Goal: Task Accomplishment & Management: Manage account settings

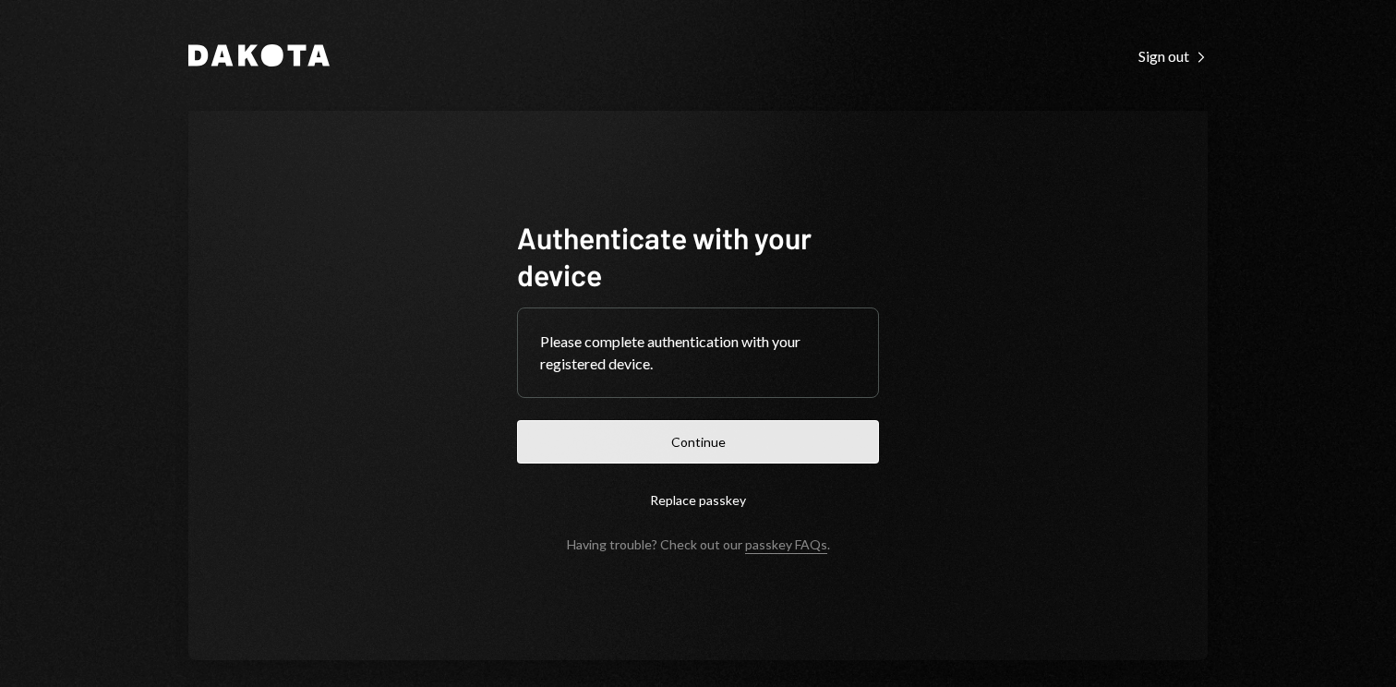
click at [695, 436] on button "Continue" at bounding box center [698, 441] width 362 height 43
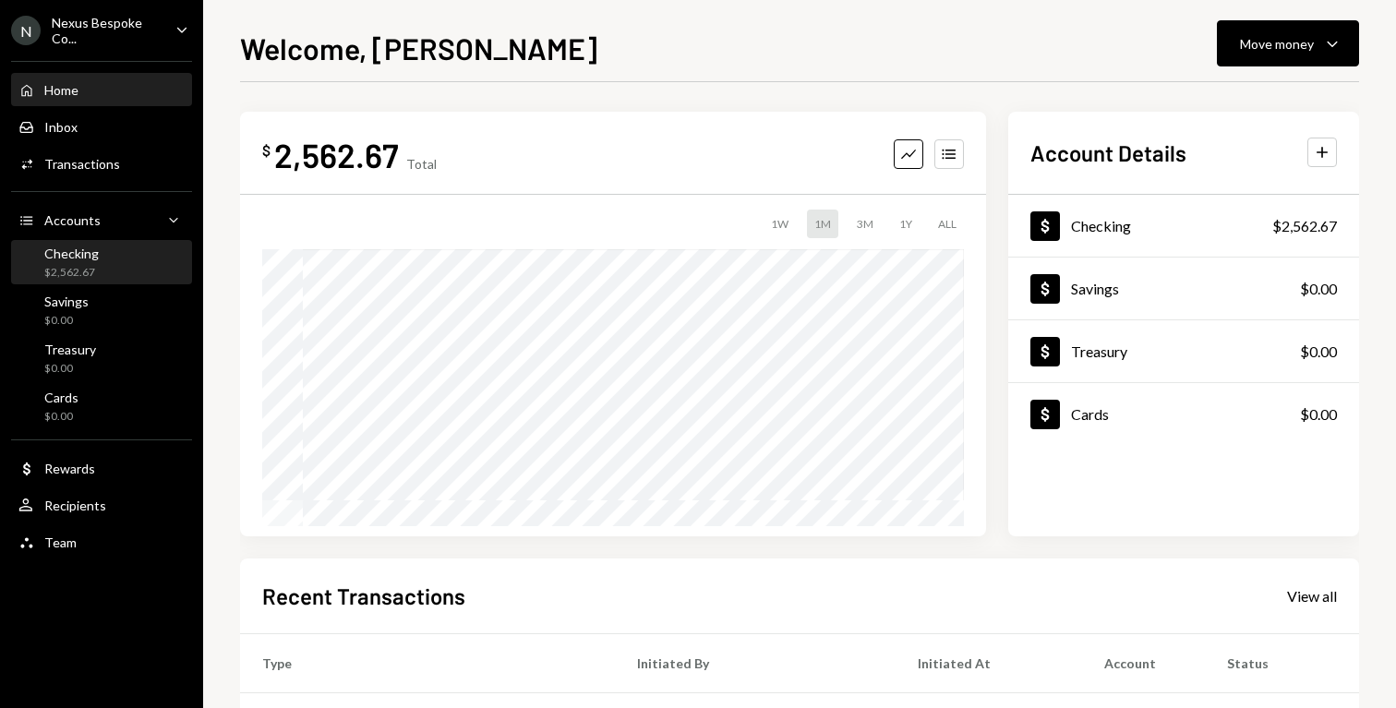
click at [123, 275] on div "Checking $2,562.67" at bounding box center [101, 263] width 166 height 35
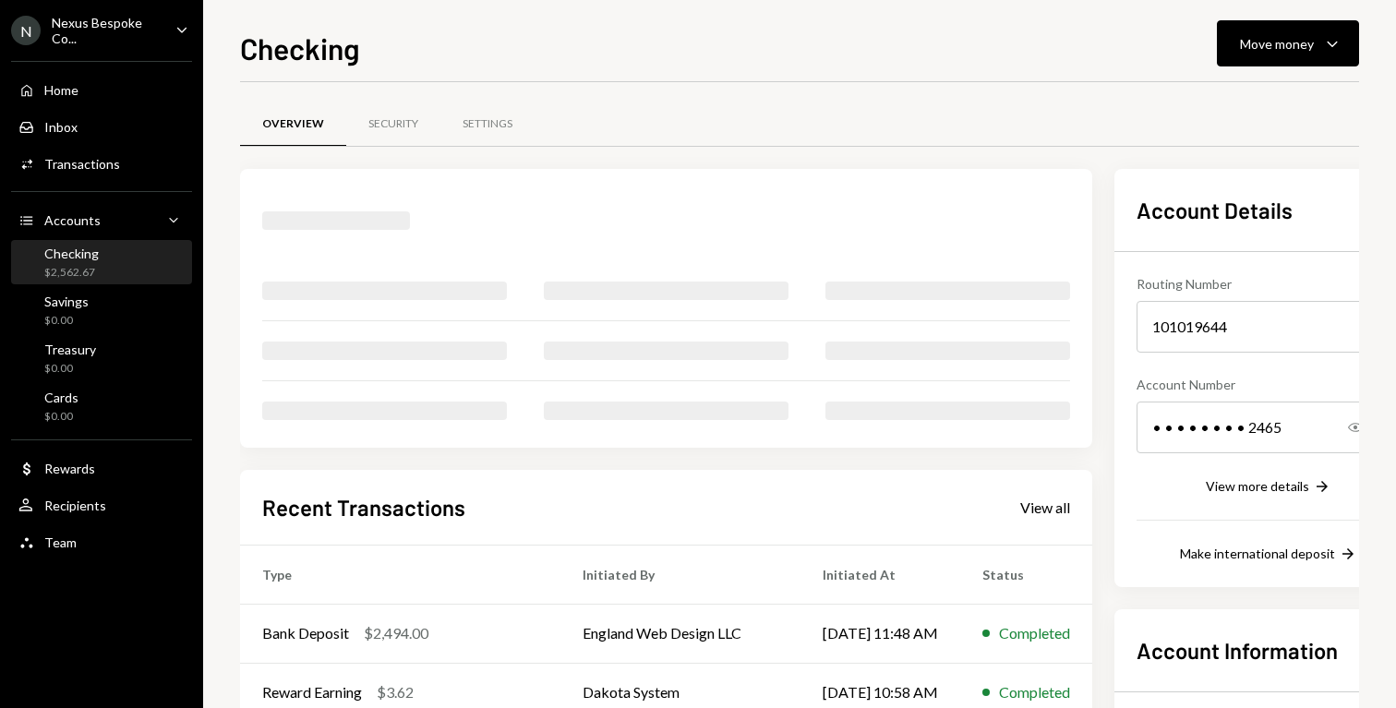
click at [88, 15] on div "Nexus Bespoke Co..." at bounding box center [106, 30] width 109 height 31
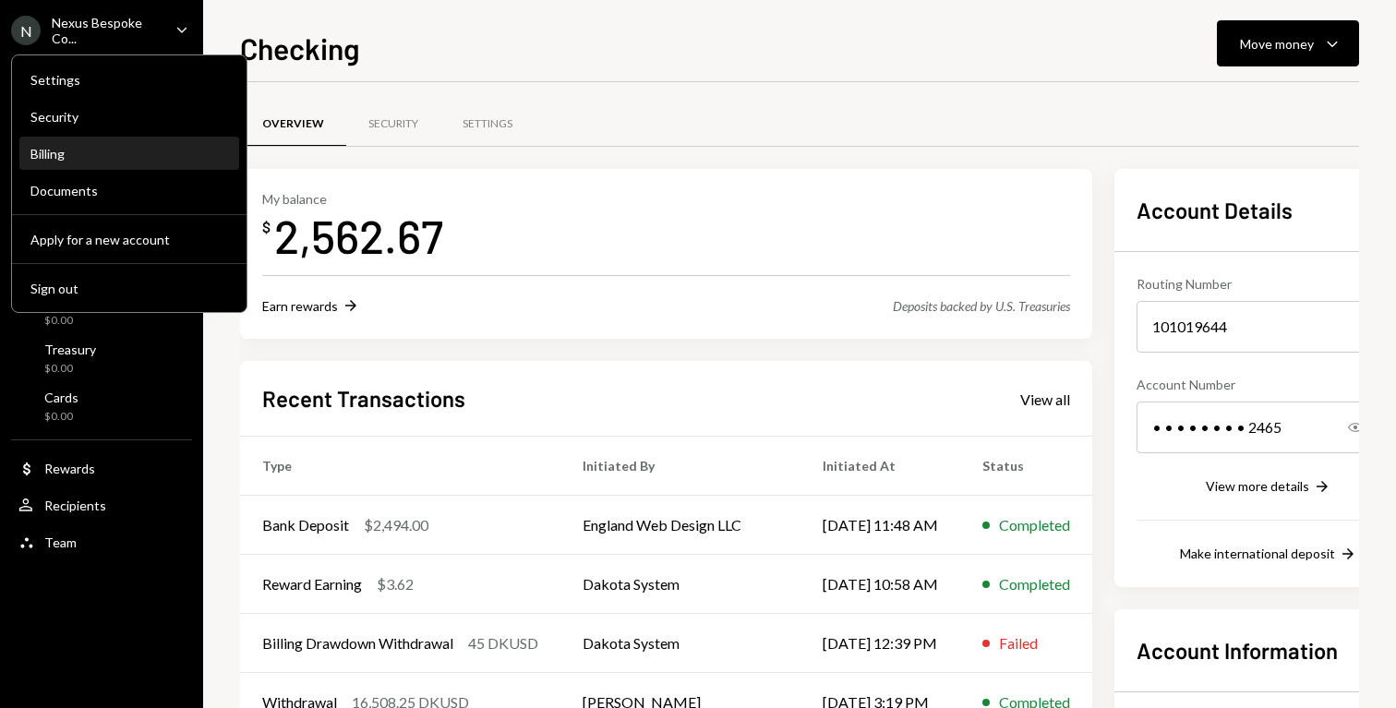
click at [136, 151] on div "Billing" at bounding box center [129, 154] width 198 height 16
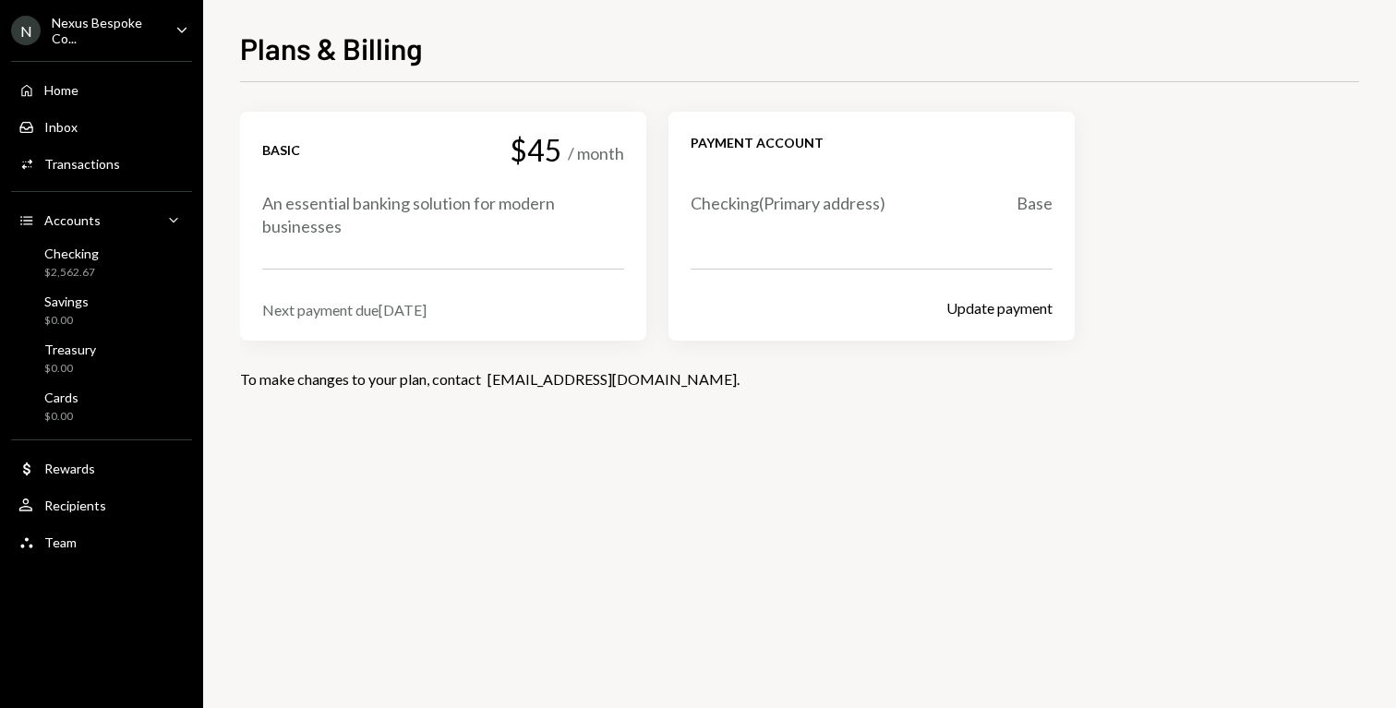
click at [381, 308] on div "Next payment due [DATE]" at bounding box center [443, 310] width 362 height 18
click at [382, 308] on div "Next payment due [DATE]" at bounding box center [443, 310] width 362 height 18
copy div "Next payment due [DATE]"
click at [123, 99] on div "Home Home" at bounding box center [101, 90] width 166 height 31
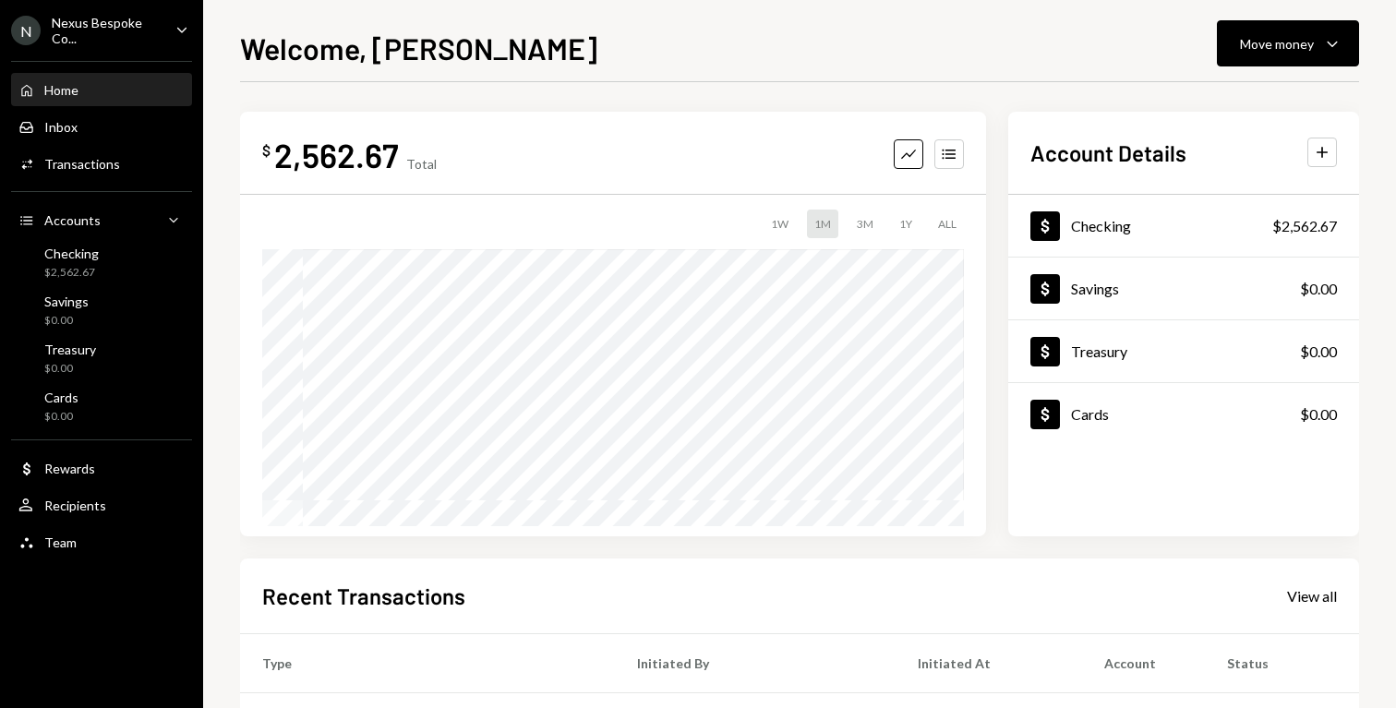
click at [124, 22] on div "Nexus Bespoke Co..." at bounding box center [106, 30] width 109 height 31
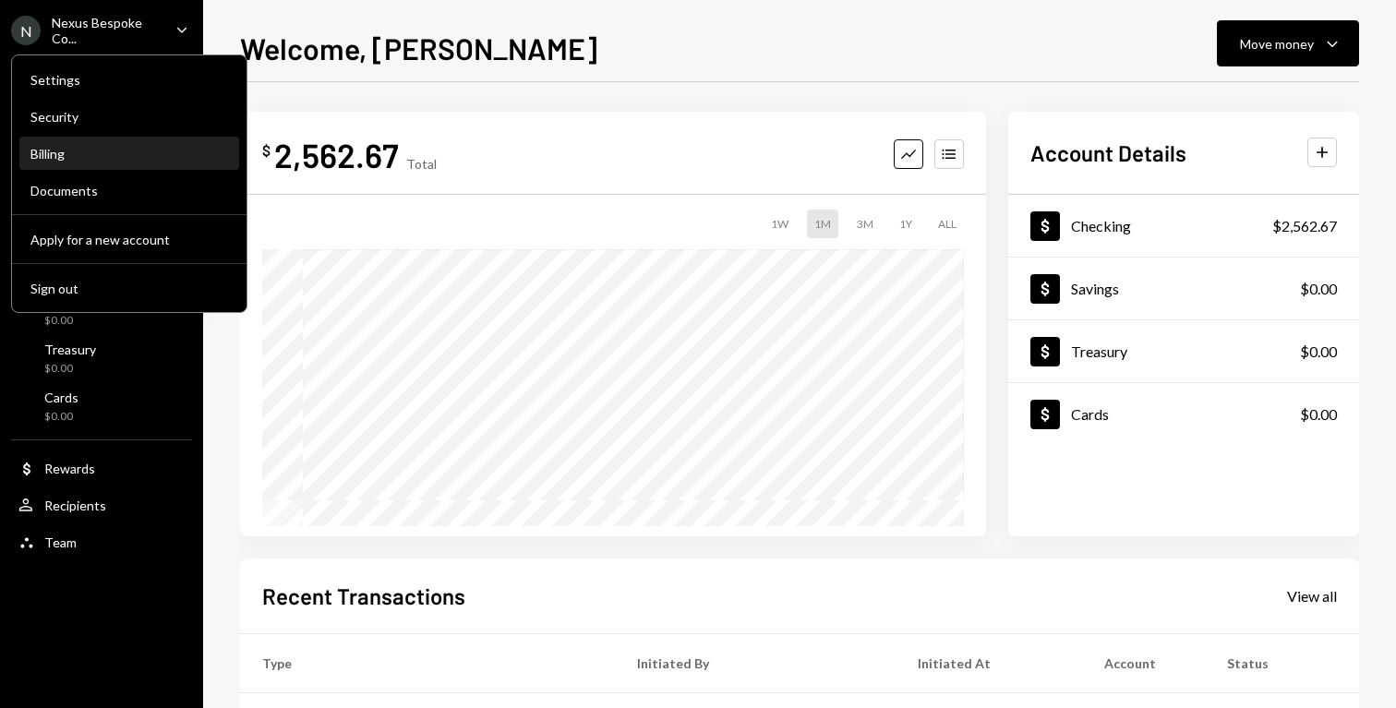
click at [128, 160] on div "Billing" at bounding box center [129, 154] width 198 height 16
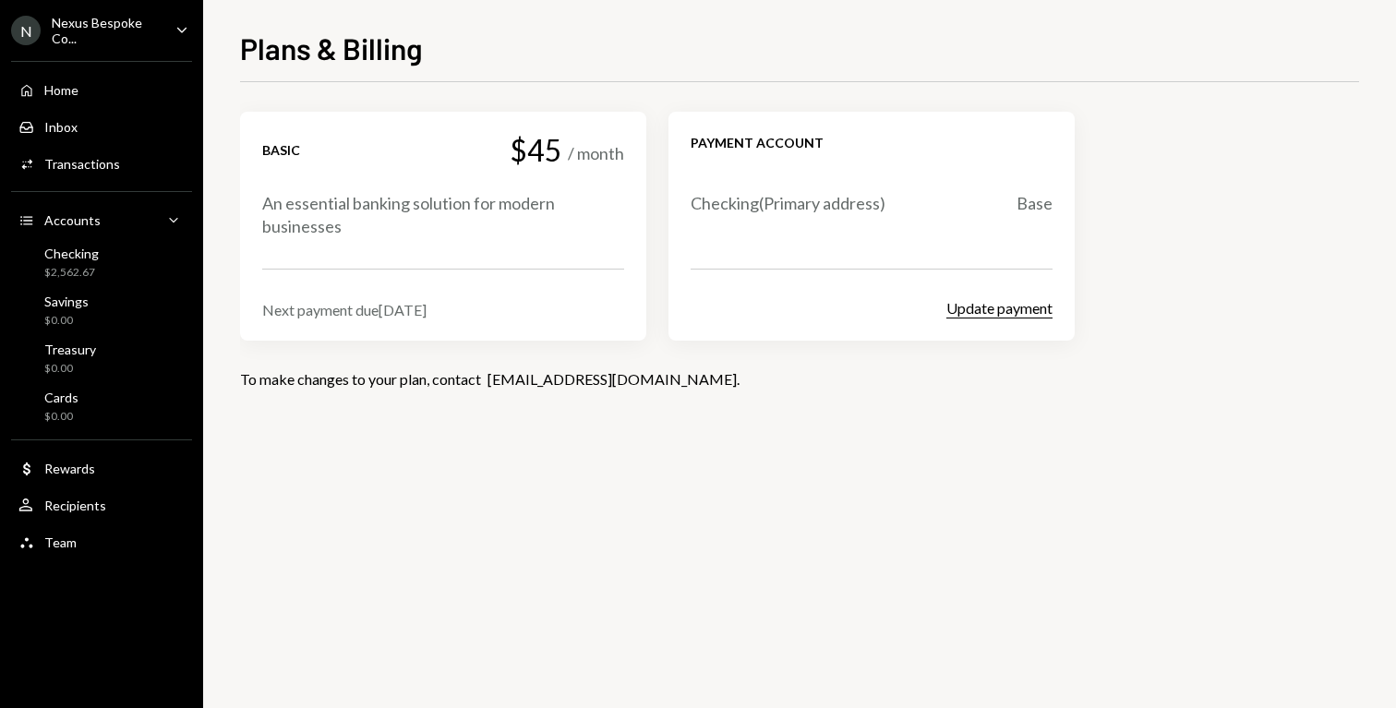
click at [996, 314] on button "Update payment" at bounding box center [1000, 308] width 106 height 19
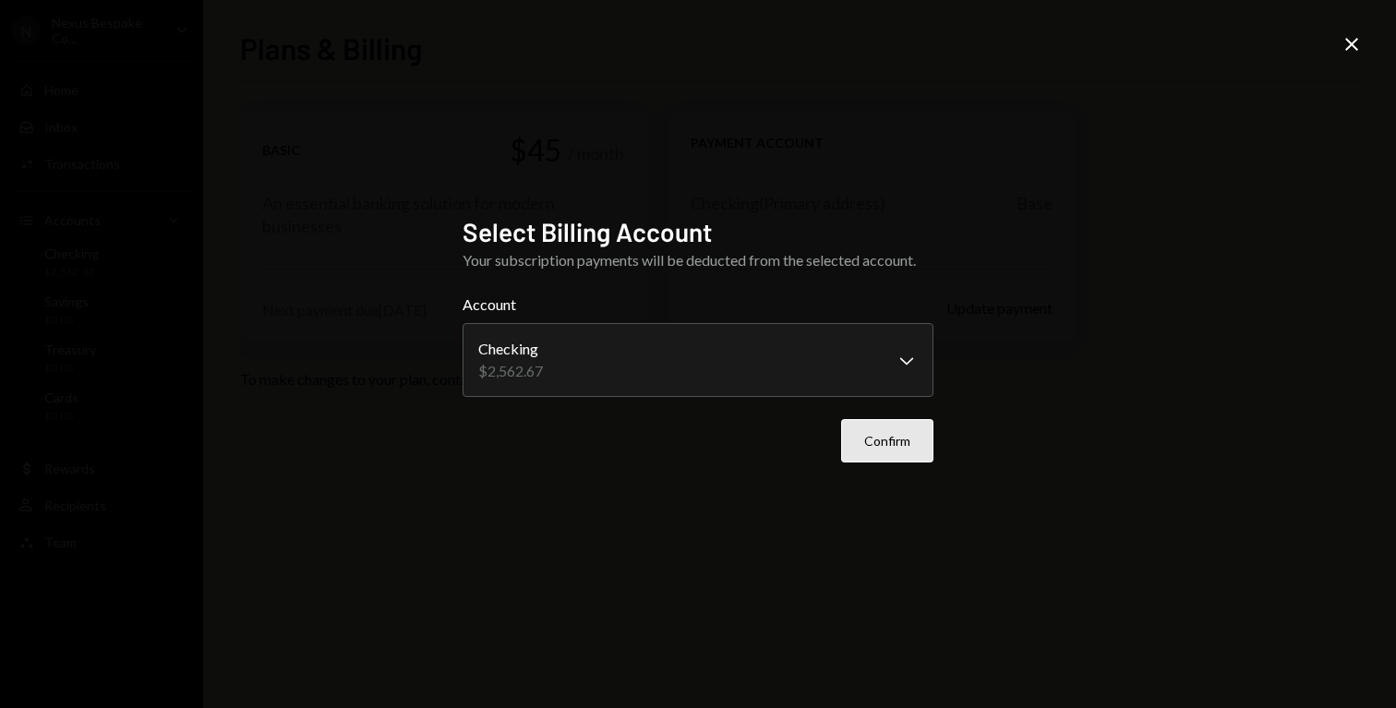
click at [900, 445] on button "Confirm" at bounding box center [887, 440] width 92 height 43
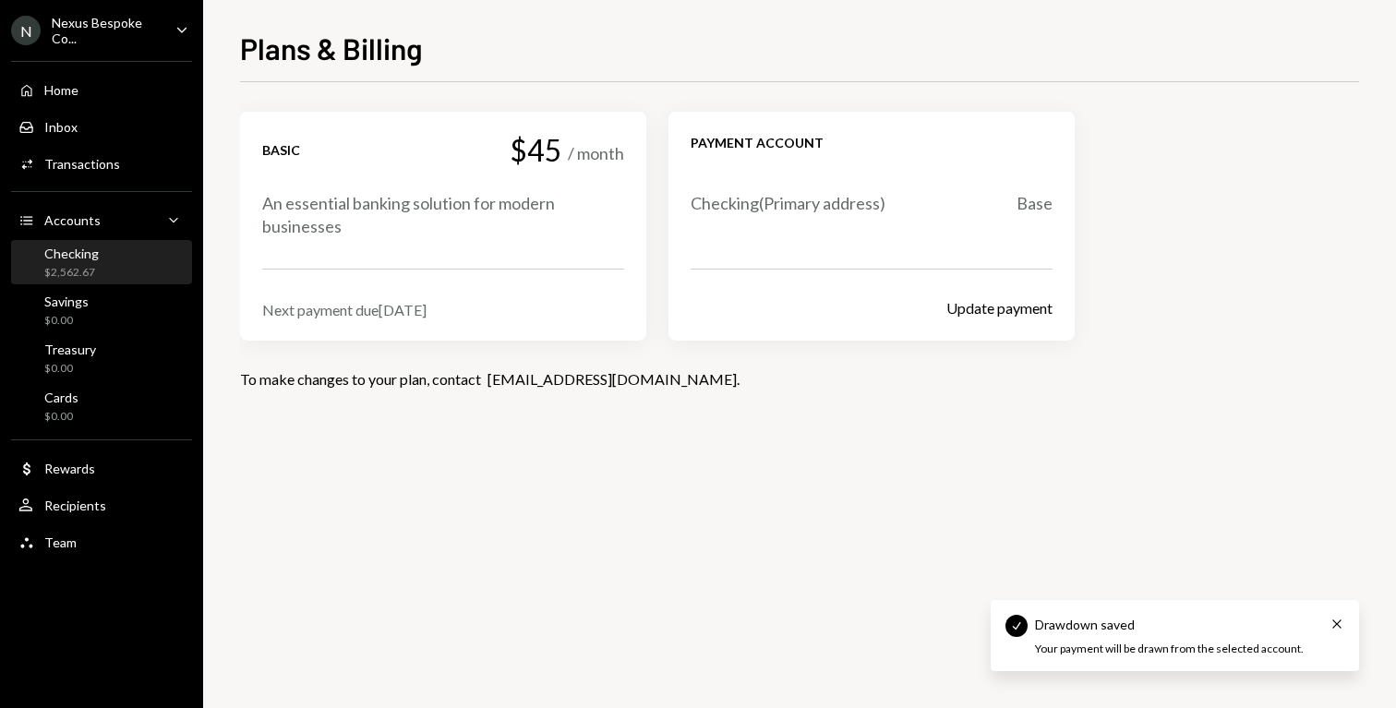
click at [150, 260] on div "Checking $2,562.67" at bounding box center [101, 263] width 166 height 35
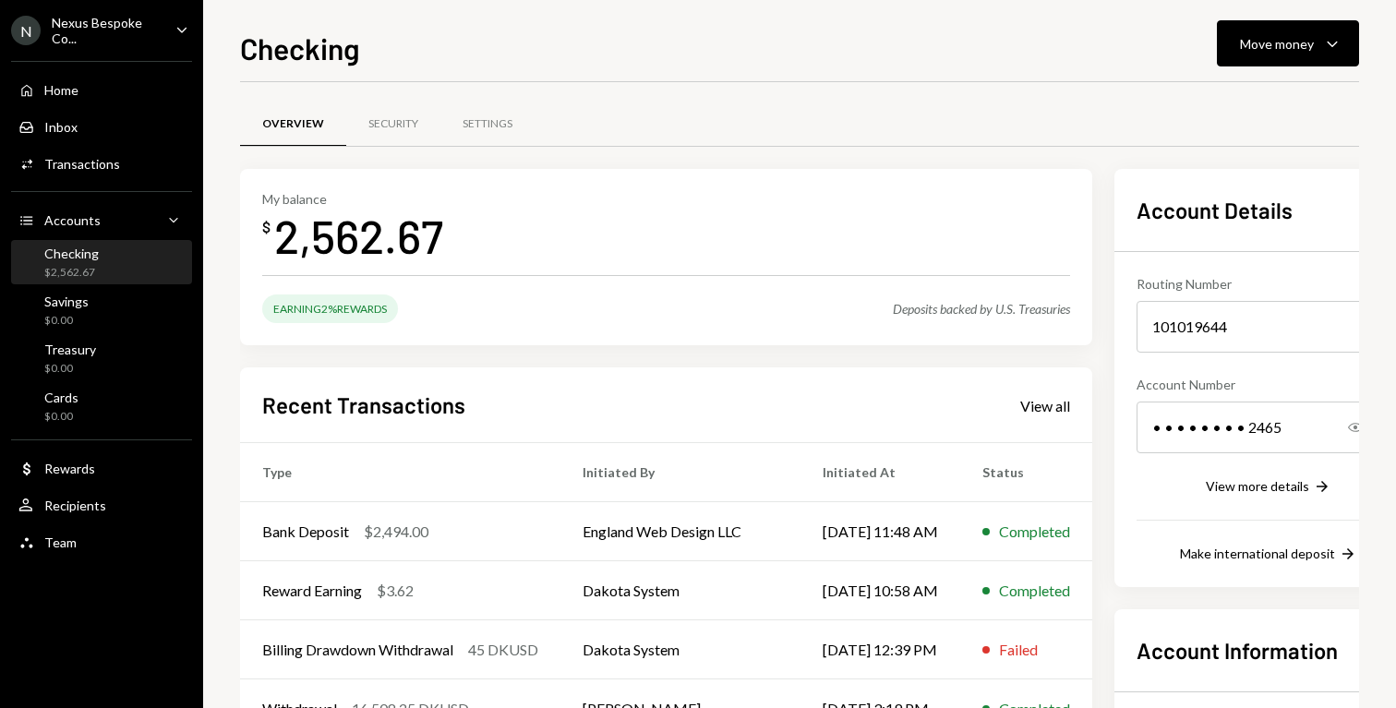
click at [136, 269] on div "Checking $2,562.67" at bounding box center [101, 263] width 166 height 35
click at [115, 319] on div "Savings $0.00" at bounding box center [101, 311] width 166 height 35
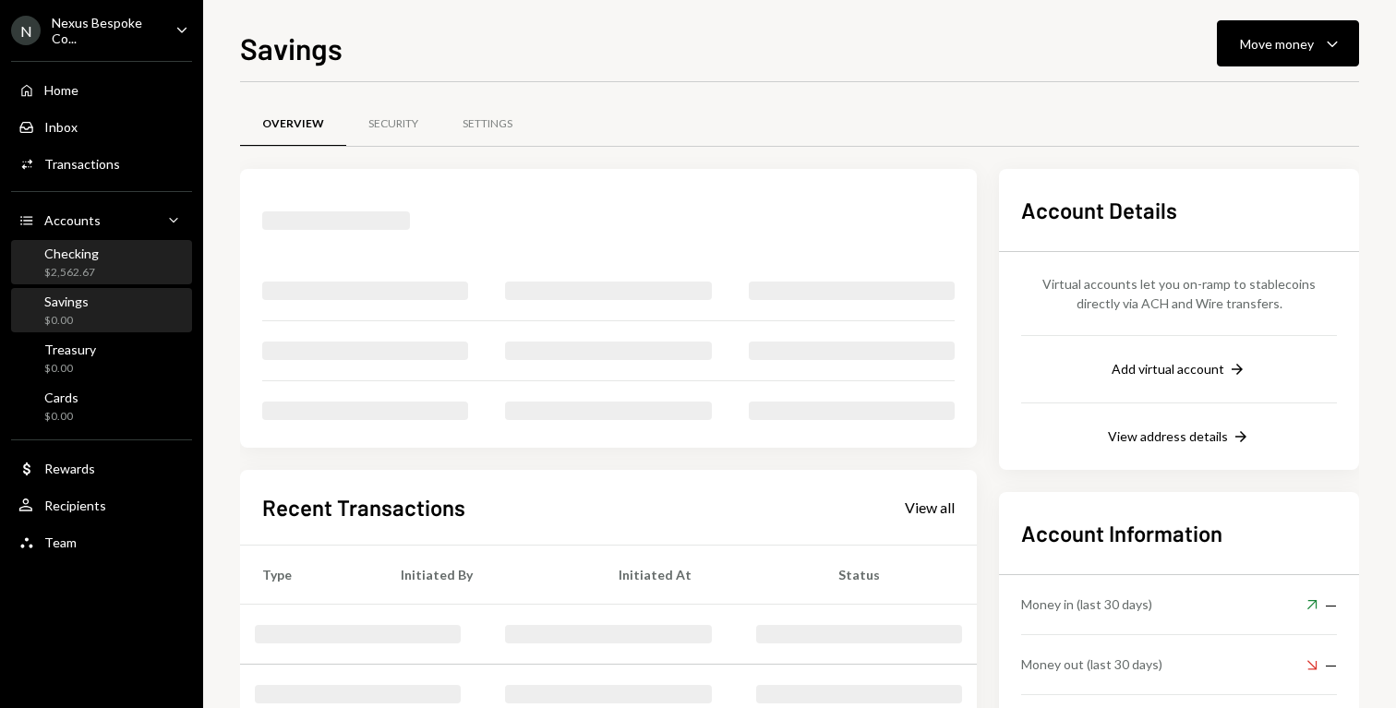
click at [130, 265] on div "Checking $2,562.67" at bounding box center [101, 263] width 166 height 35
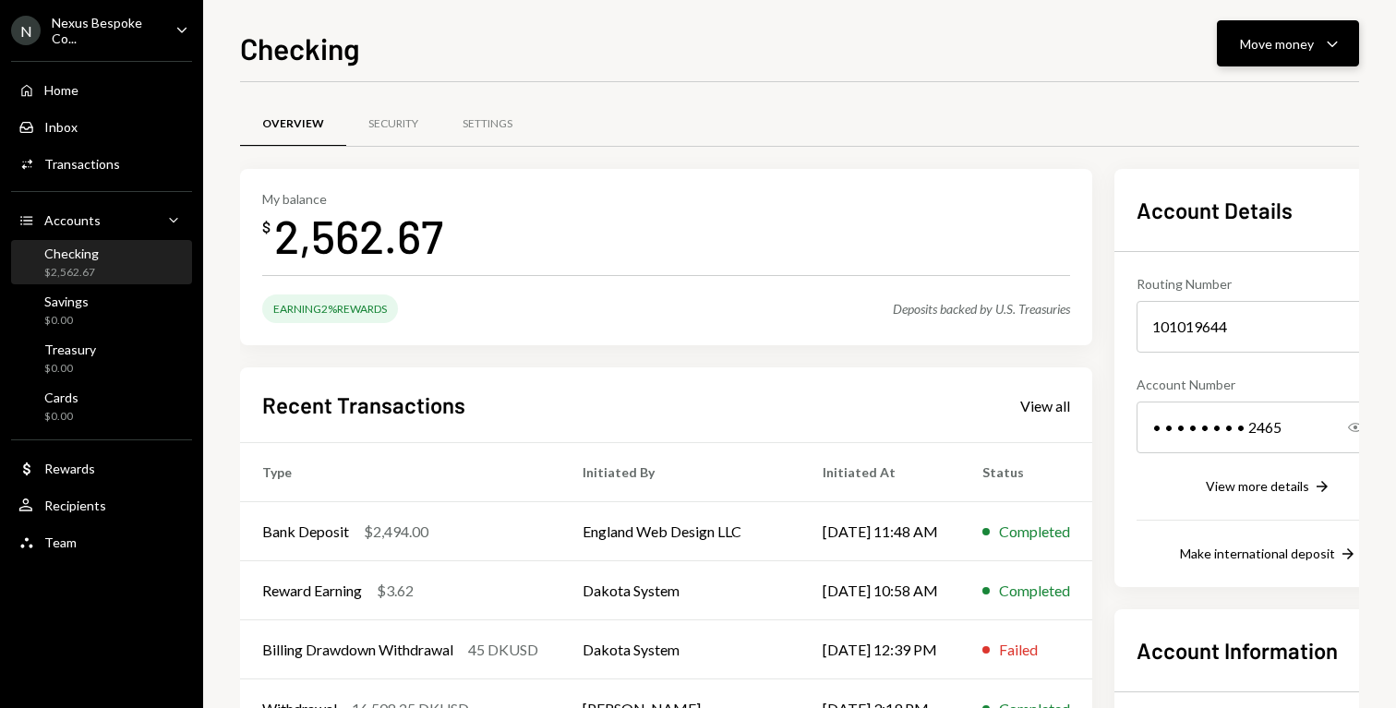
click at [1260, 56] on button "Move money Caret Down" at bounding box center [1288, 43] width 142 height 46
click at [1254, 91] on div "Send" at bounding box center [1273, 99] width 135 height 19
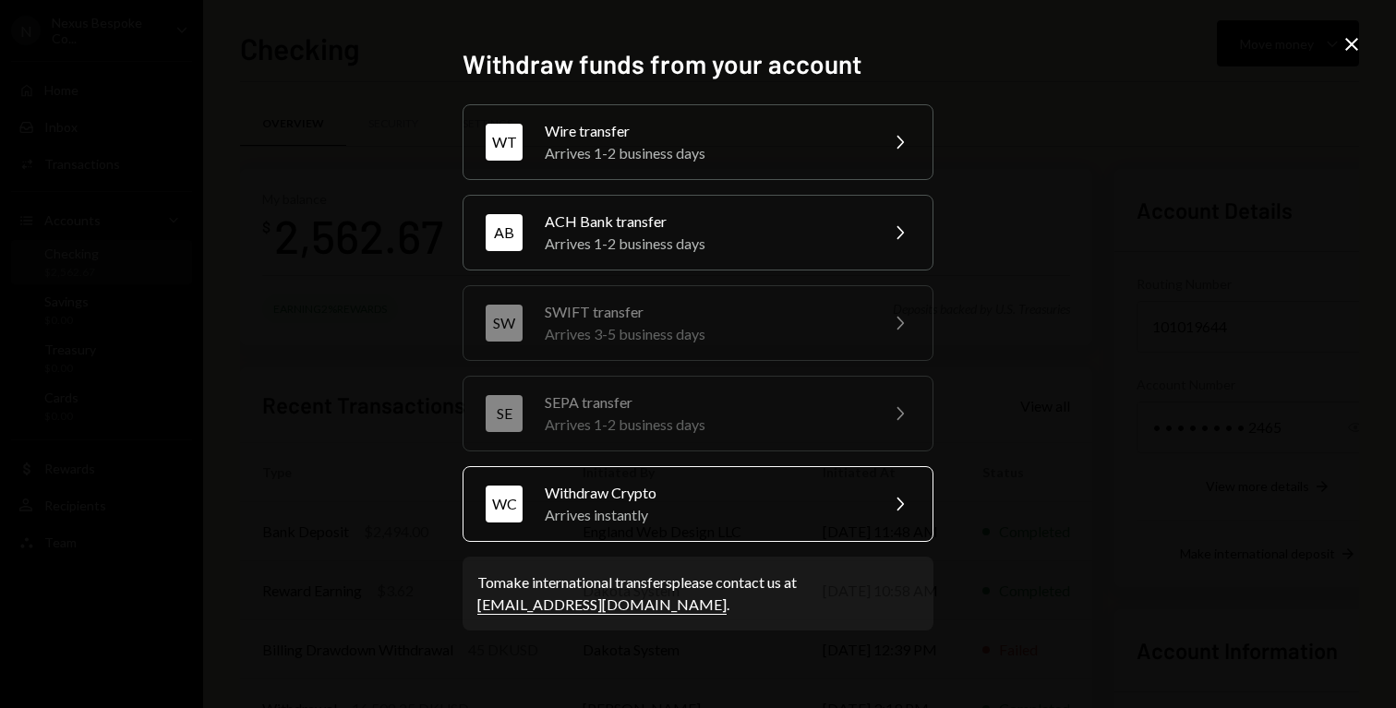
click at [839, 513] on div "Arrives instantly" at bounding box center [705, 515] width 321 height 22
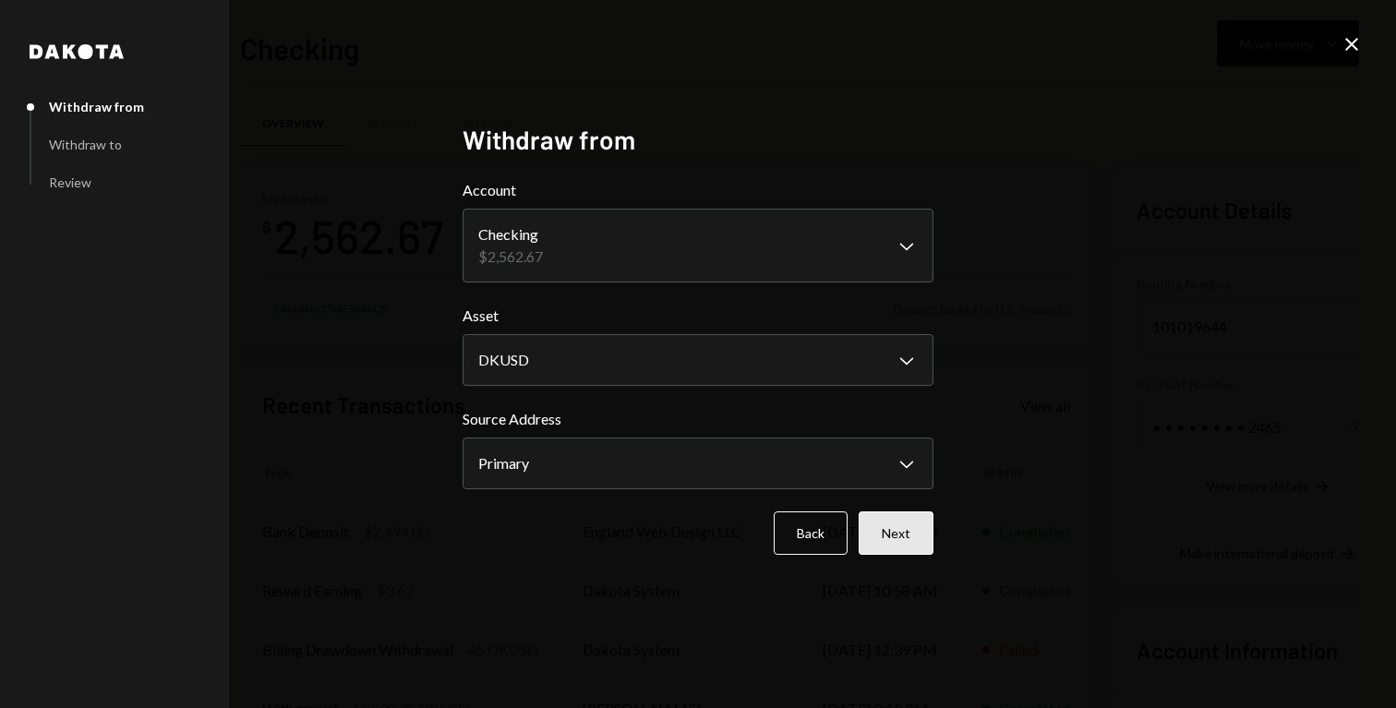
click at [912, 546] on button "Next" at bounding box center [896, 533] width 75 height 43
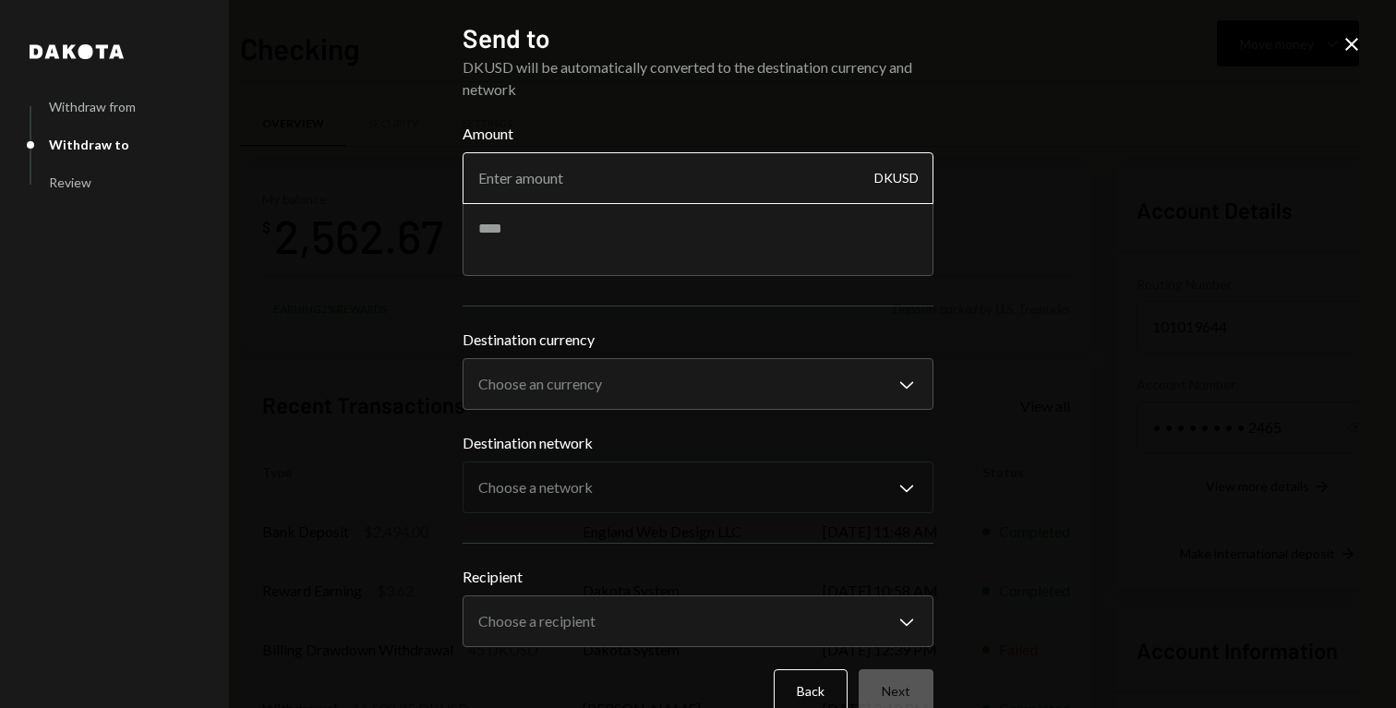
click at [630, 187] on input "Amount" at bounding box center [698, 178] width 471 height 52
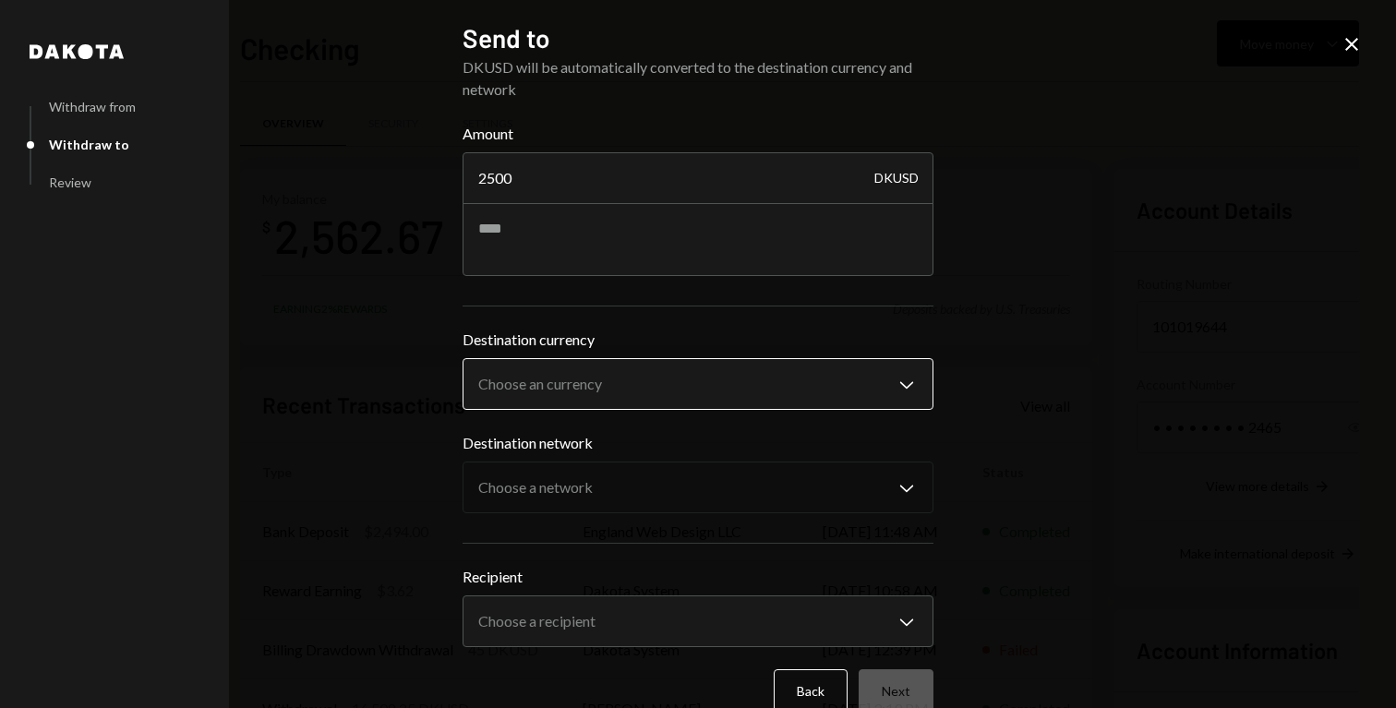
type input "2500"
click at [637, 381] on body "N Nexus Bespoke Co... Caret Down Home Home Inbox Inbox Activities Transactions …" at bounding box center [698, 354] width 1396 height 708
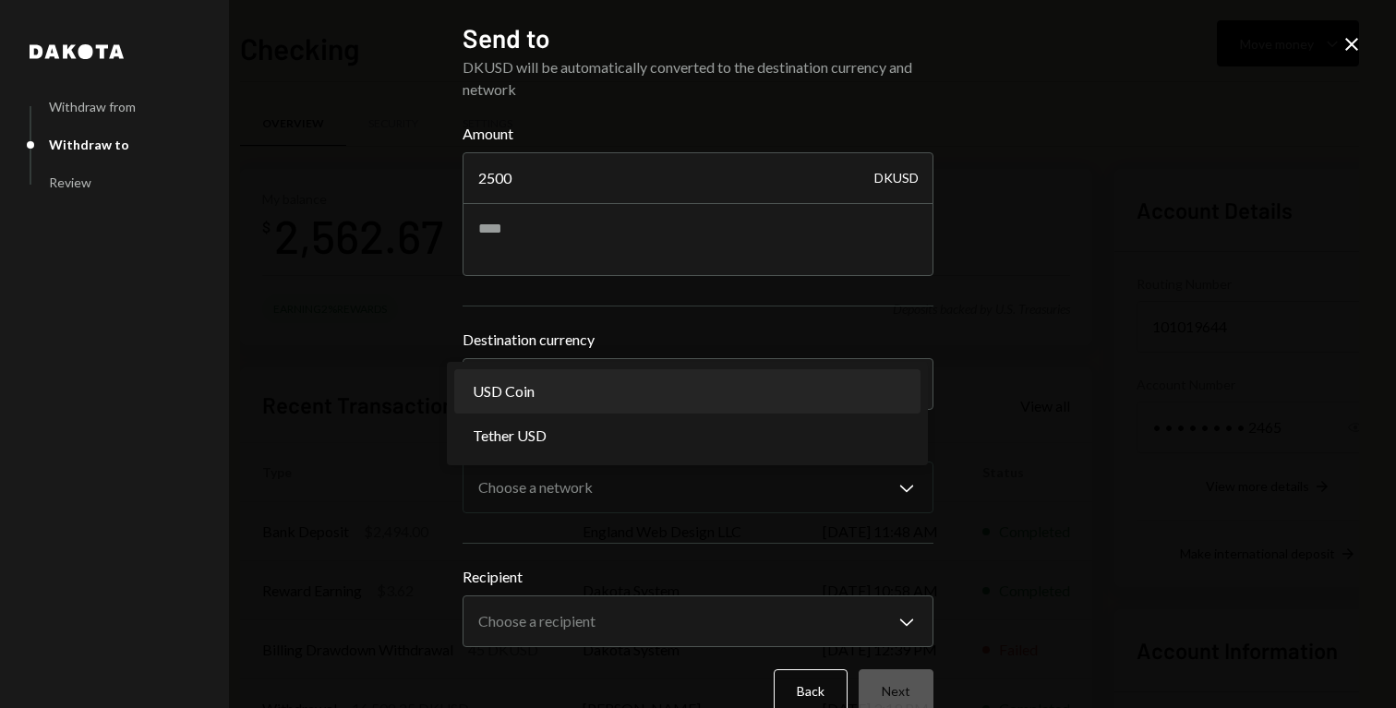
select select "****"
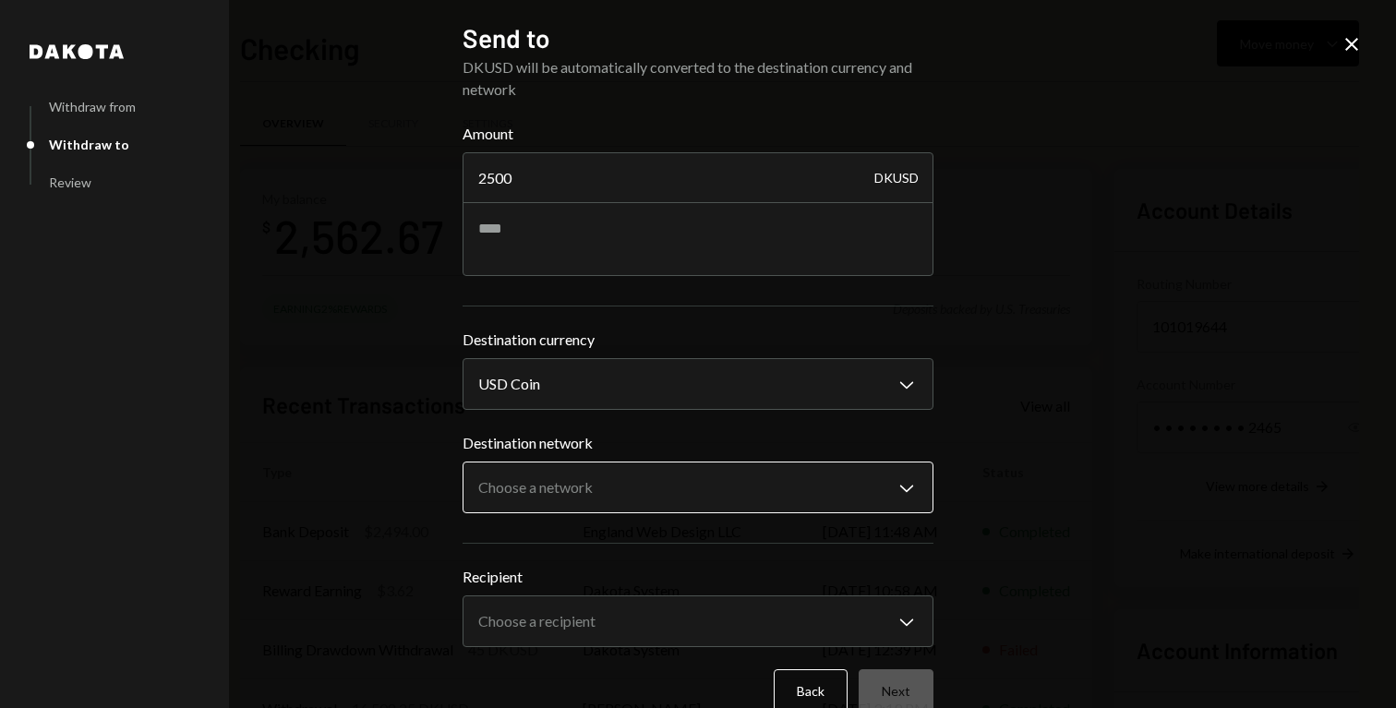
click at [630, 470] on body "N Nexus Bespoke Co... Caret Down Home Home Inbox Inbox Activities Transactions …" at bounding box center [698, 354] width 1396 height 708
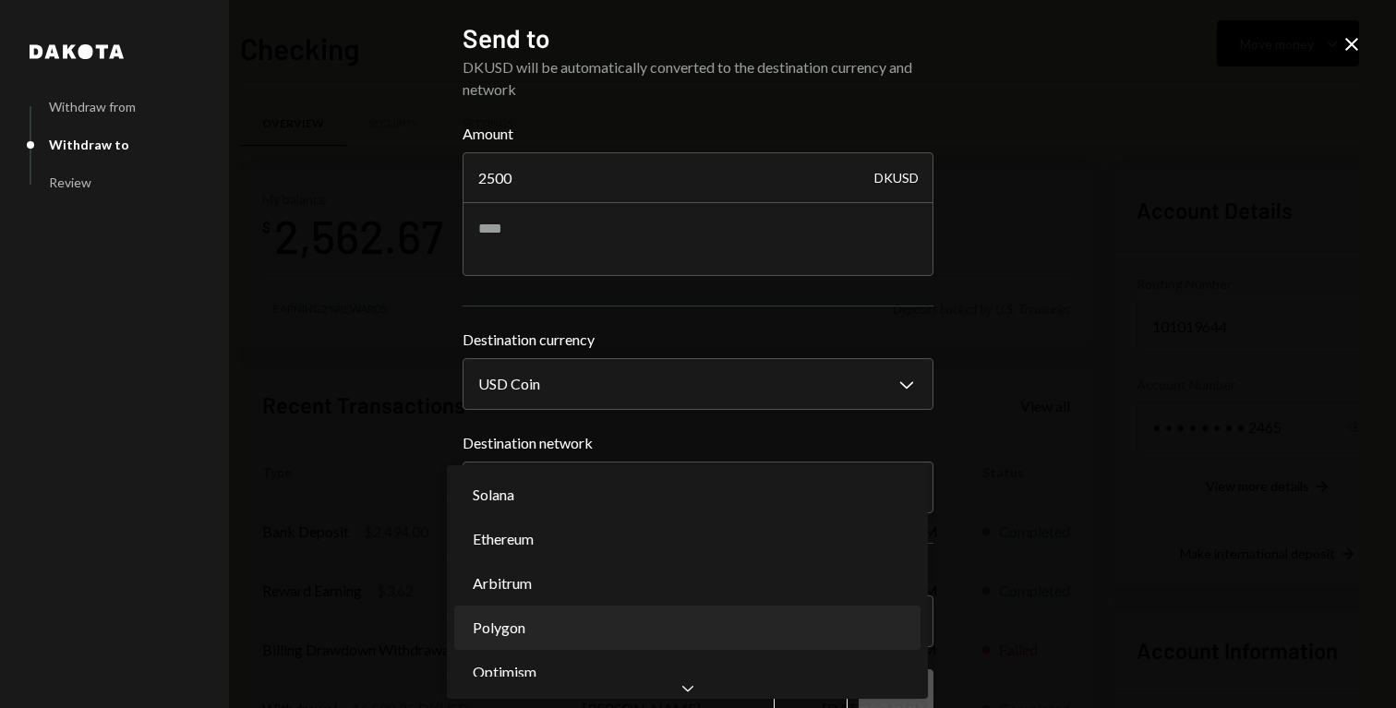
select select "**********"
drag, startPoint x: 565, startPoint y: 664, endPoint x: 549, endPoint y: 623, distance: 43.9
click at [549, 623] on body "N Nexus Bespoke Co... Caret Down Home Home Inbox Inbox Activities Transactions …" at bounding box center [698, 354] width 1396 height 708
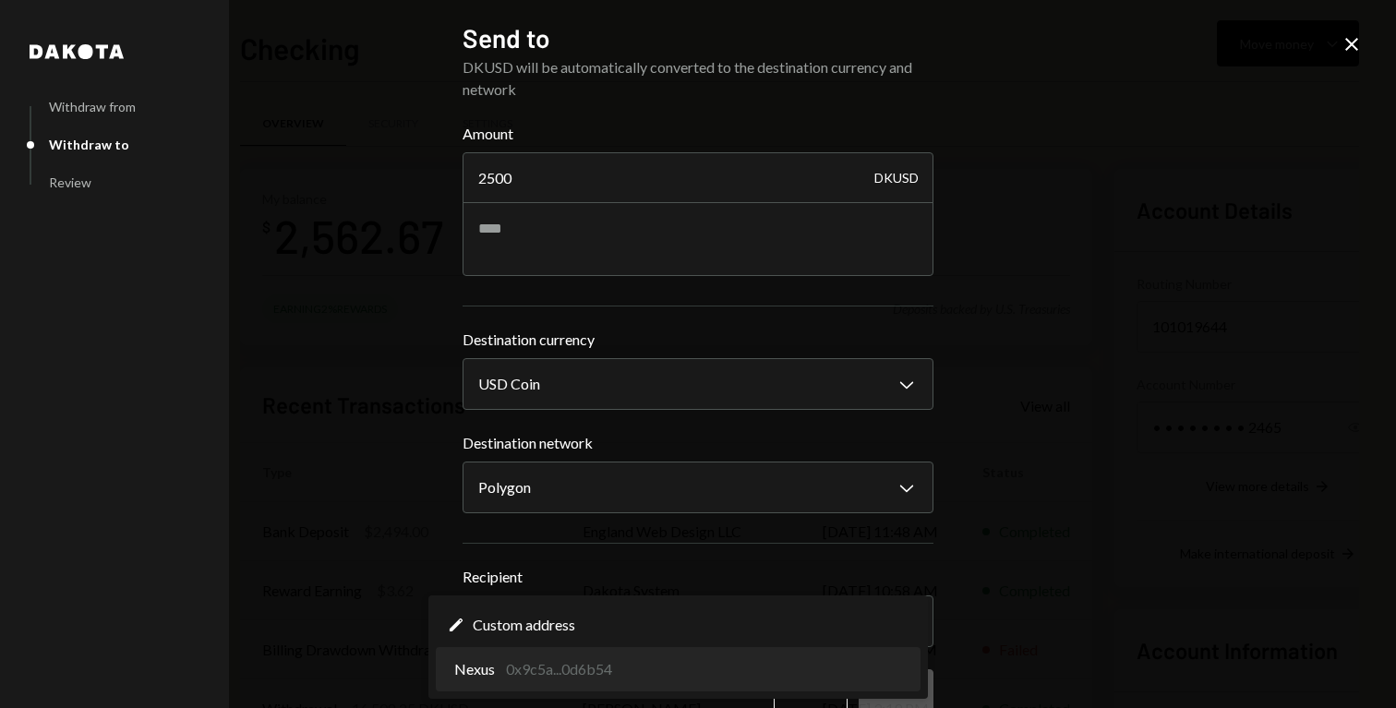
select select "**********"
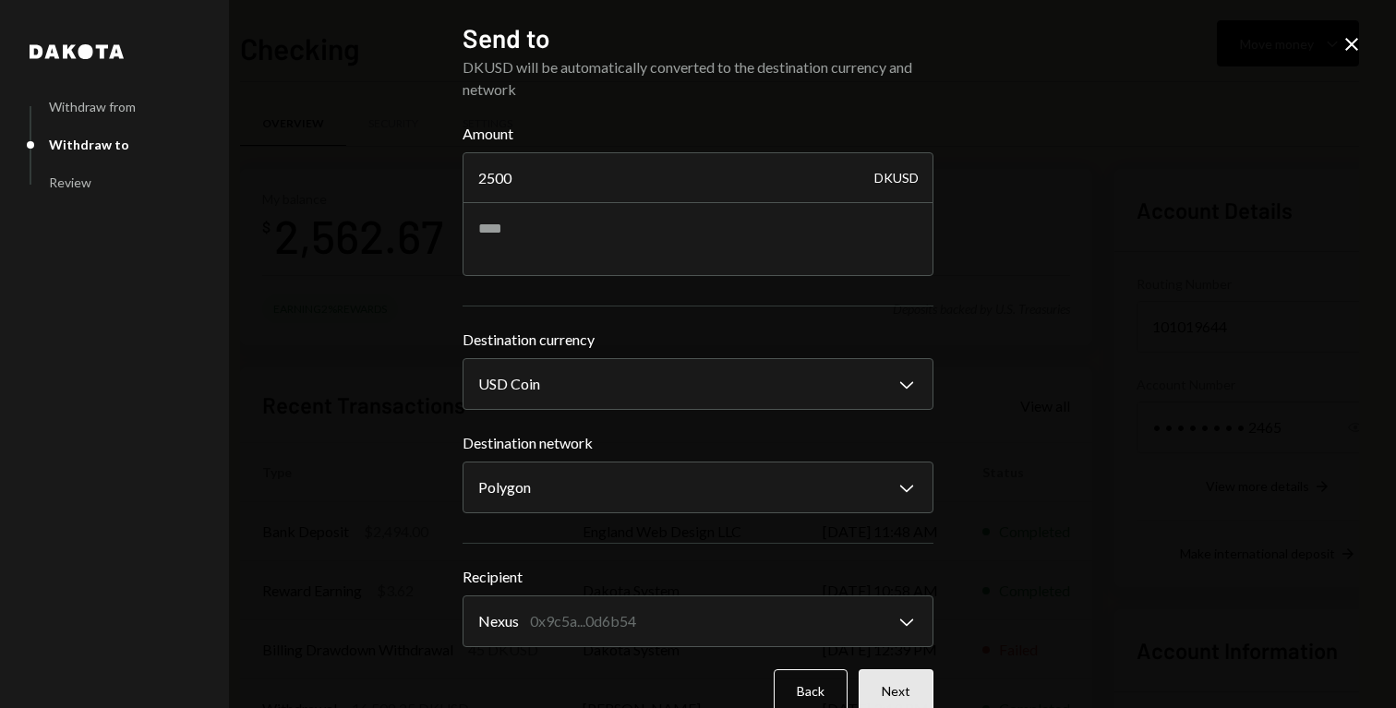
click at [876, 686] on button "Next" at bounding box center [896, 691] width 75 height 43
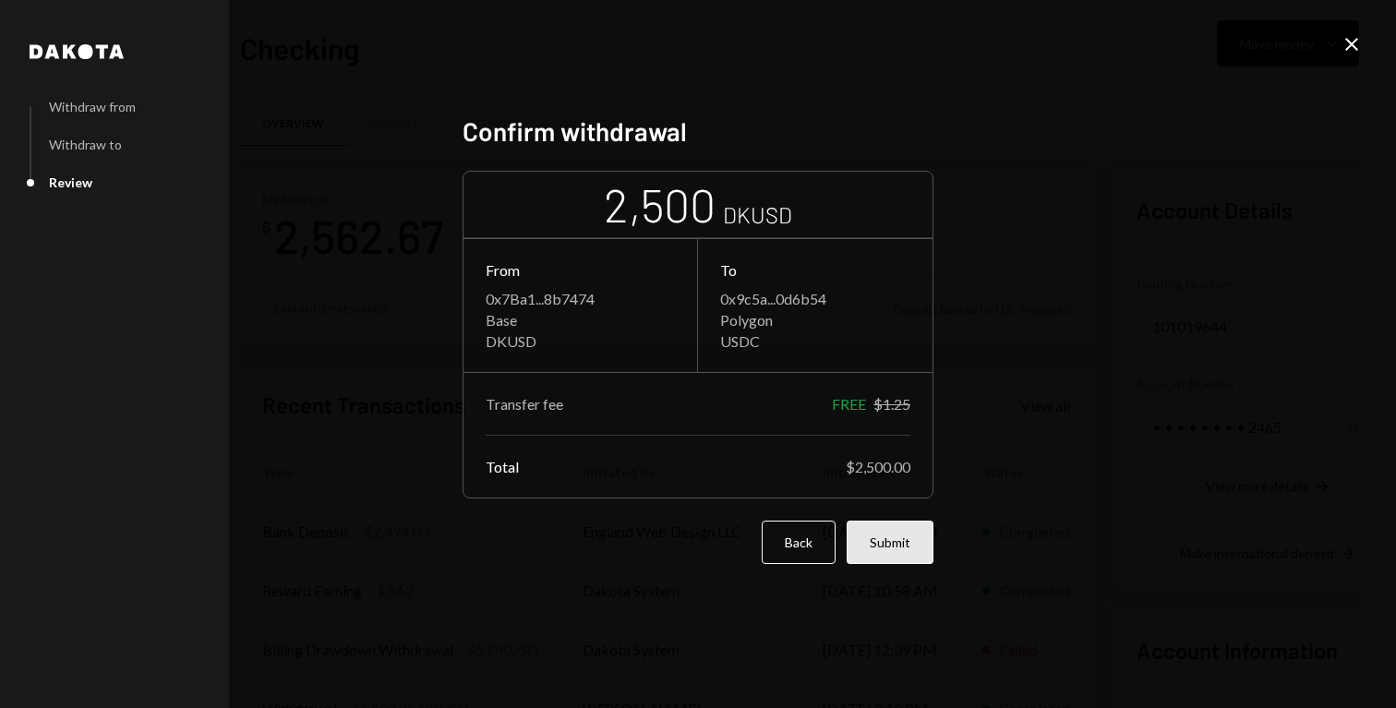
click at [906, 548] on button "Submit" at bounding box center [890, 542] width 87 height 43
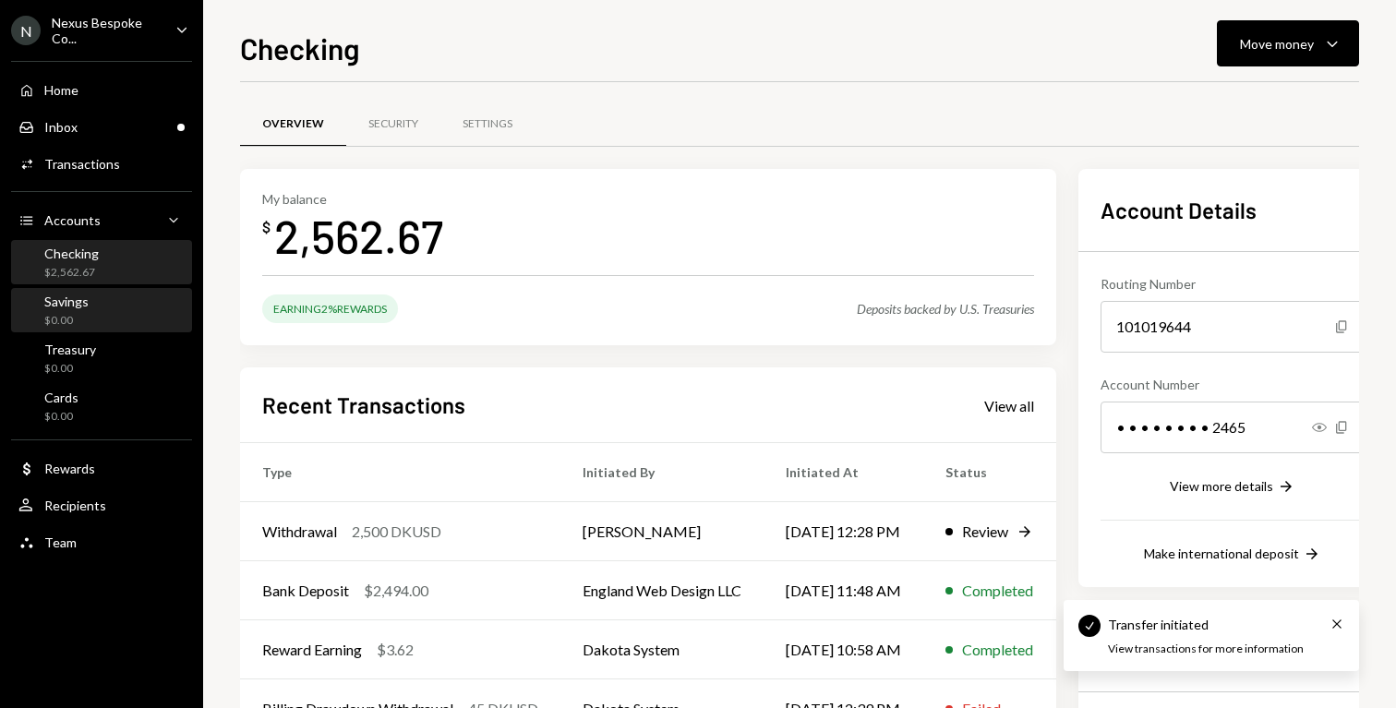
click at [131, 288] on link "Savings $0.00" at bounding box center [101, 310] width 181 height 44
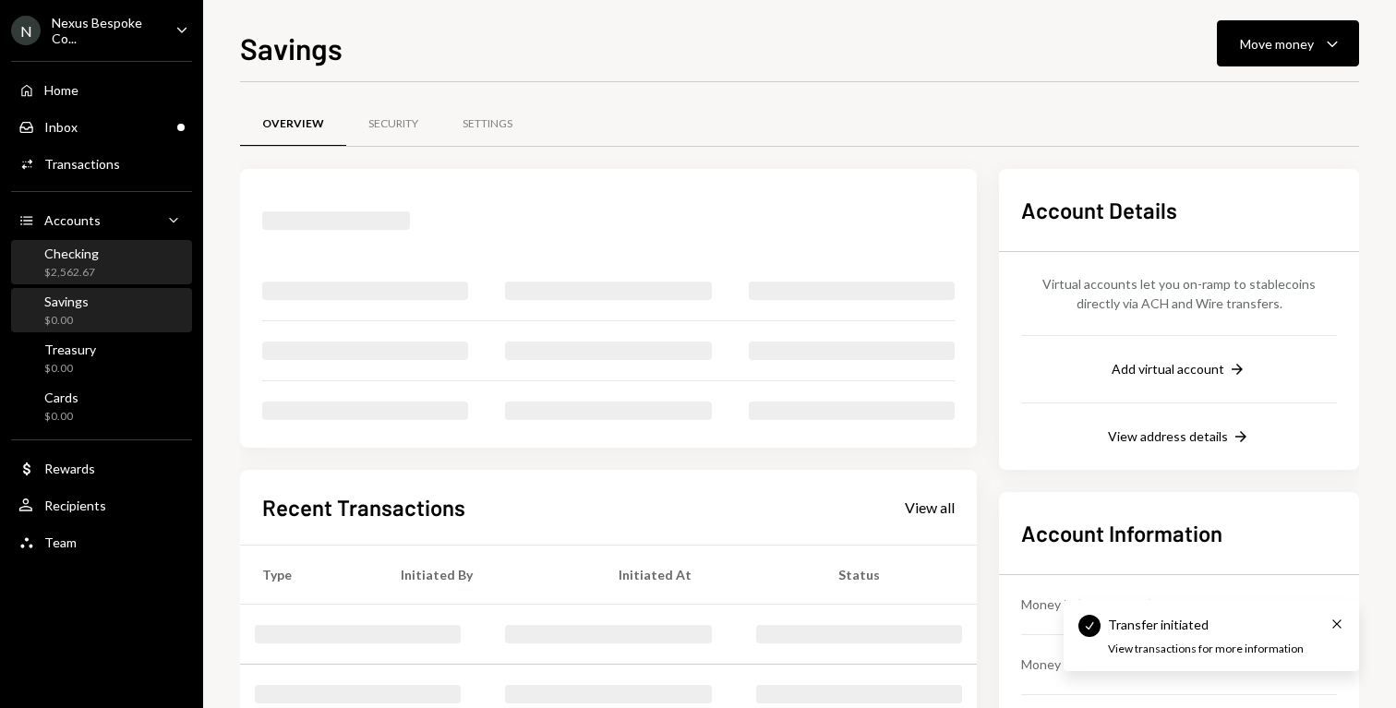
click at [131, 264] on div "Checking $2,562.67" at bounding box center [101, 263] width 166 height 35
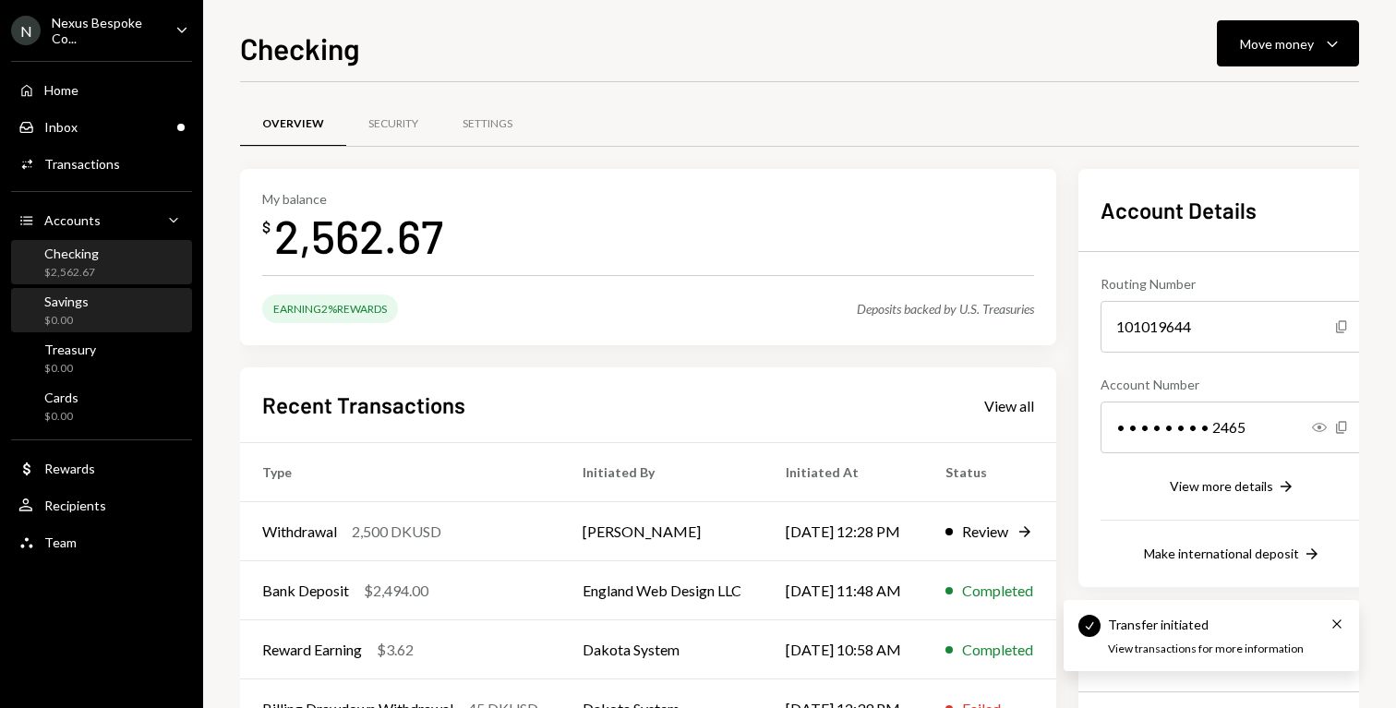
click at [139, 331] on div "Savings $0.00" at bounding box center [101, 311] width 166 height 42
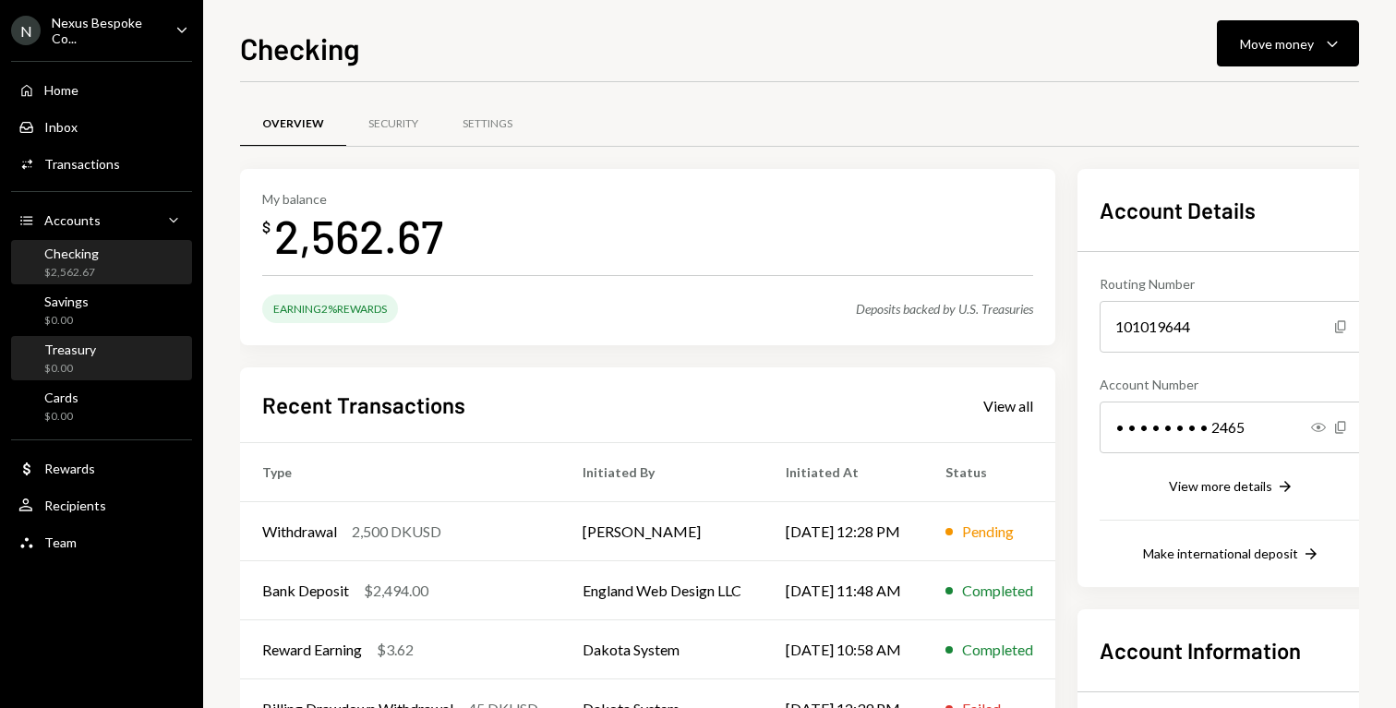
click at [98, 336] on link "Treasury $0.00" at bounding box center [101, 358] width 181 height 44
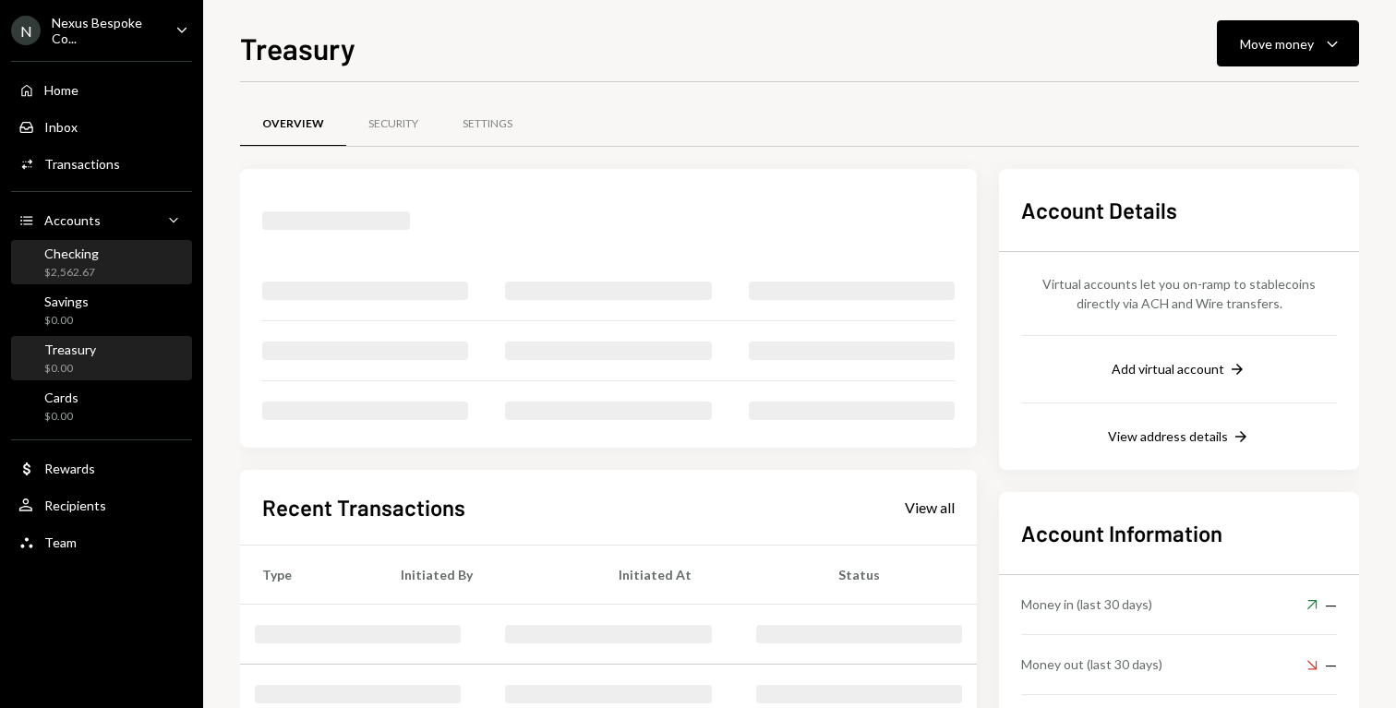
click at [139, 278] on div "Checking $2,562.67" at bounding box center [101, 263] width 166 height 35
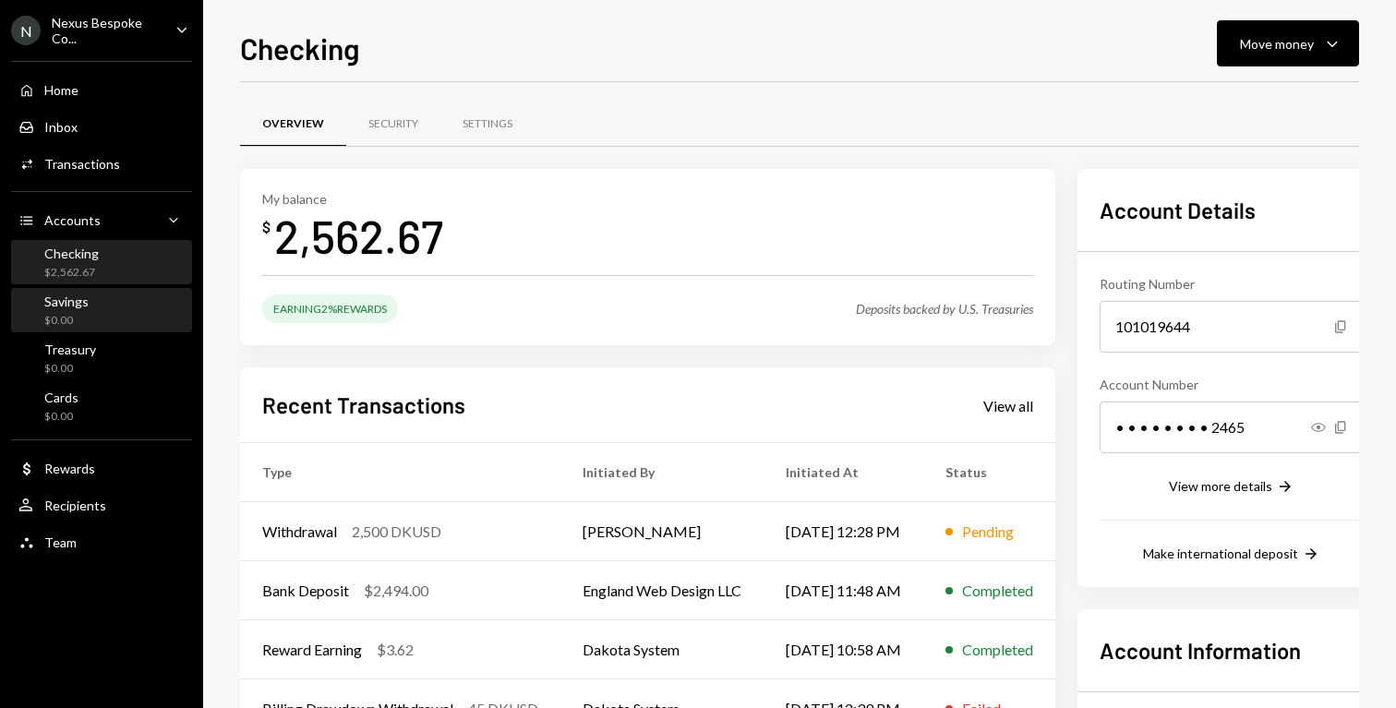
click at [139, 307] on div "Savings $0.00" at bounding box center [101, 311] width 166 height 35
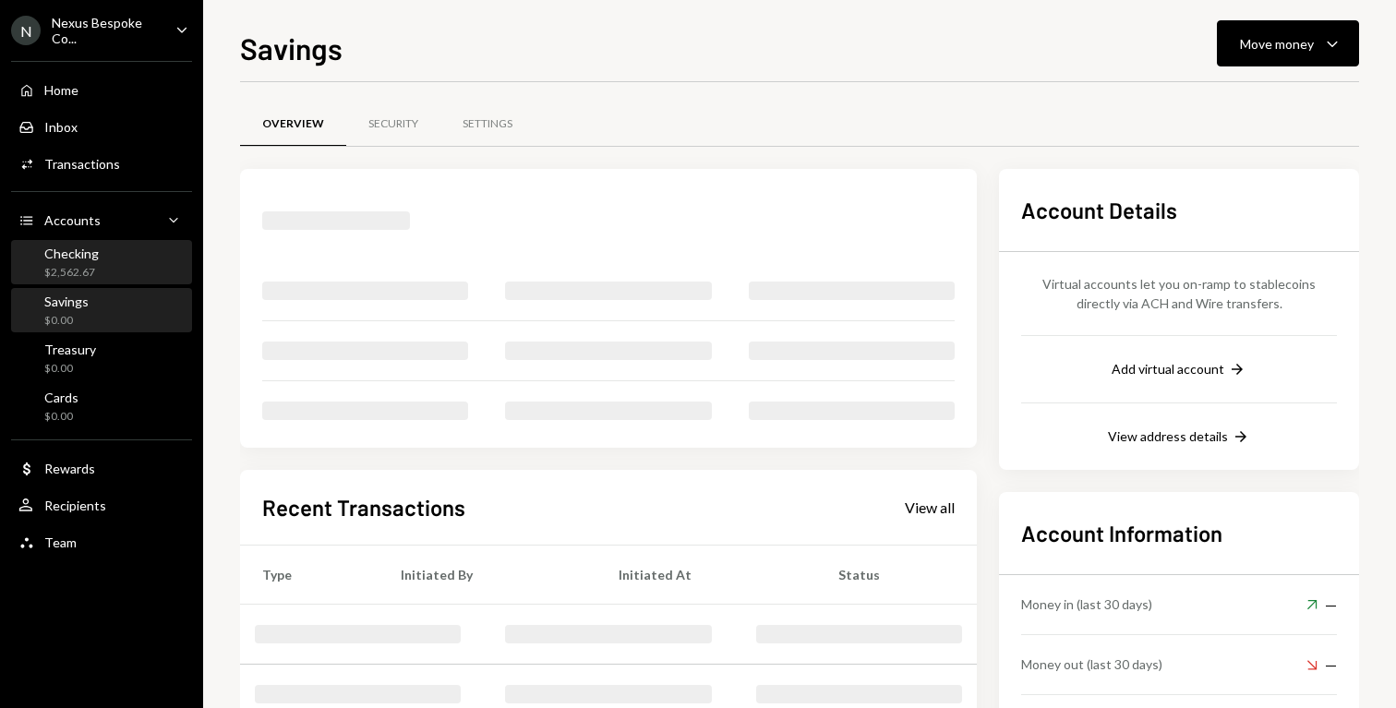
click at [147, 264] on div "Checking $2,562.67" at bounding box center [101, 263] width 166 height 35
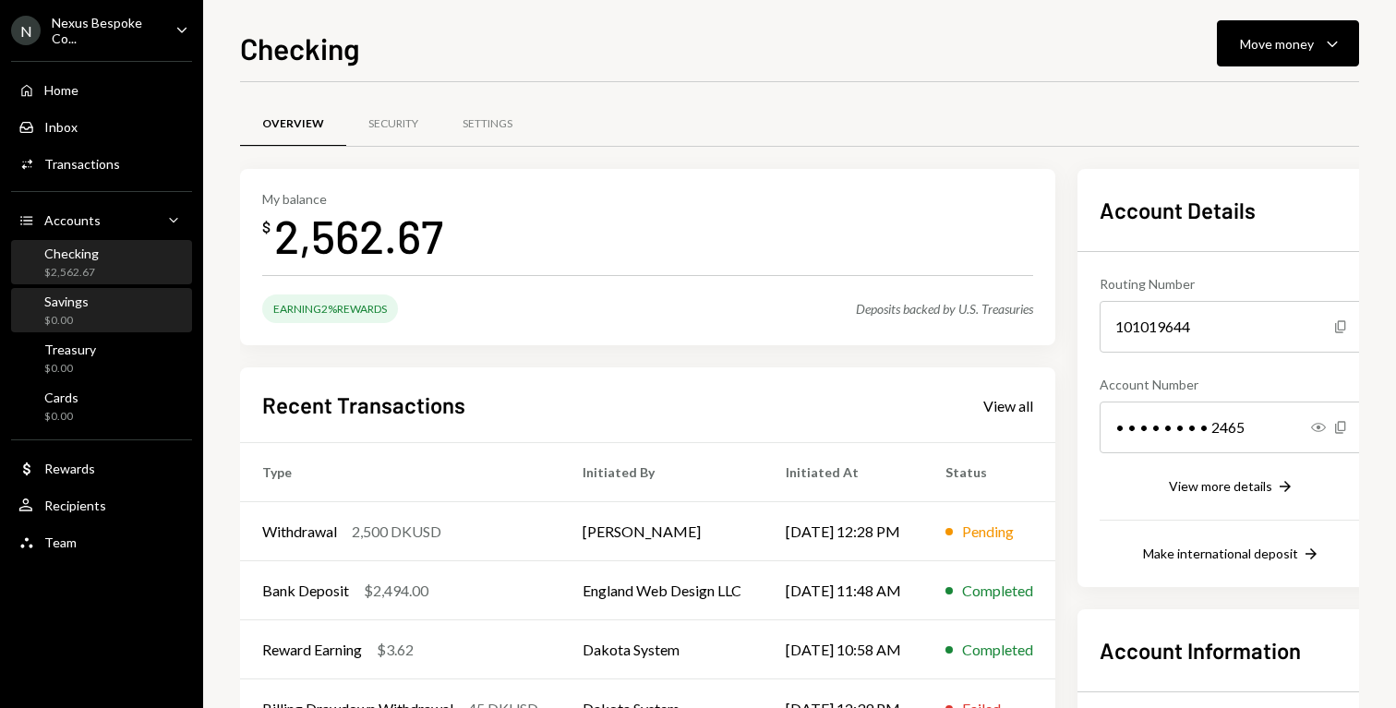
click at [158, 311] on div "Savings $0.00" at bounding box center [101, 311] width 166 height 35
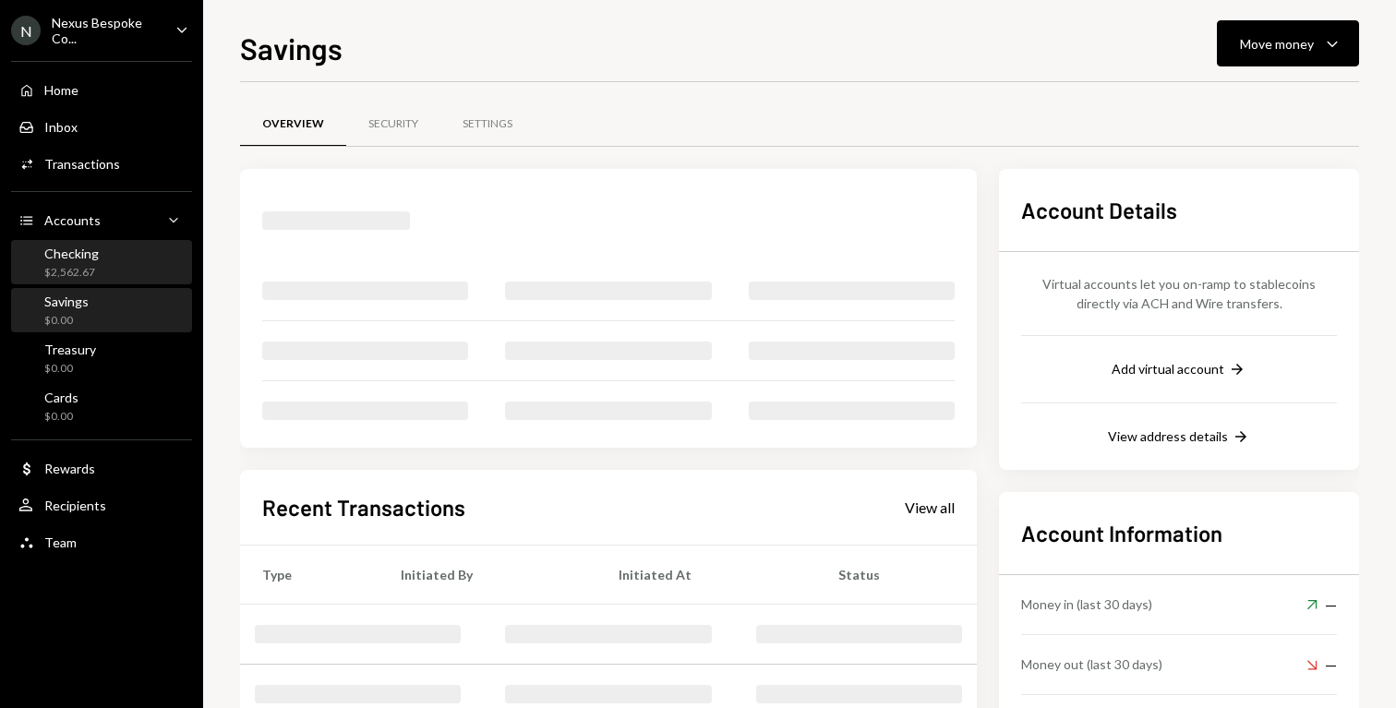
click at [151, 252] on div "Checking $2,562.67" at bounding box center [101, 263] width 166 height 35
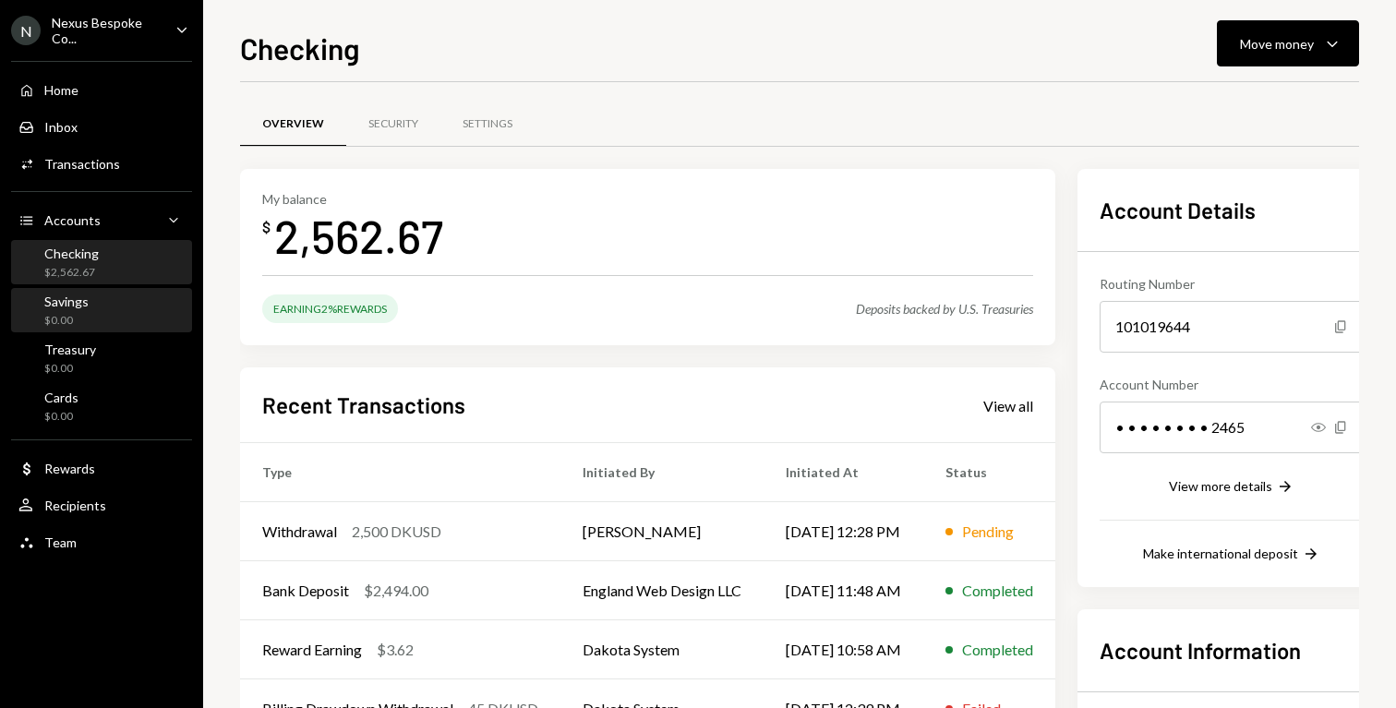
click at [99, 309] on div "Savings $0.00" at bounding box center [101, 311] width 166 height 35
click at [106, 266] on div "Checking $2,562.67" at bounding box center [101, 263] width 166 height 35
click at [126, 302] on div "Savings $0.00" at bounding box center [101, 311] width 166 height 35
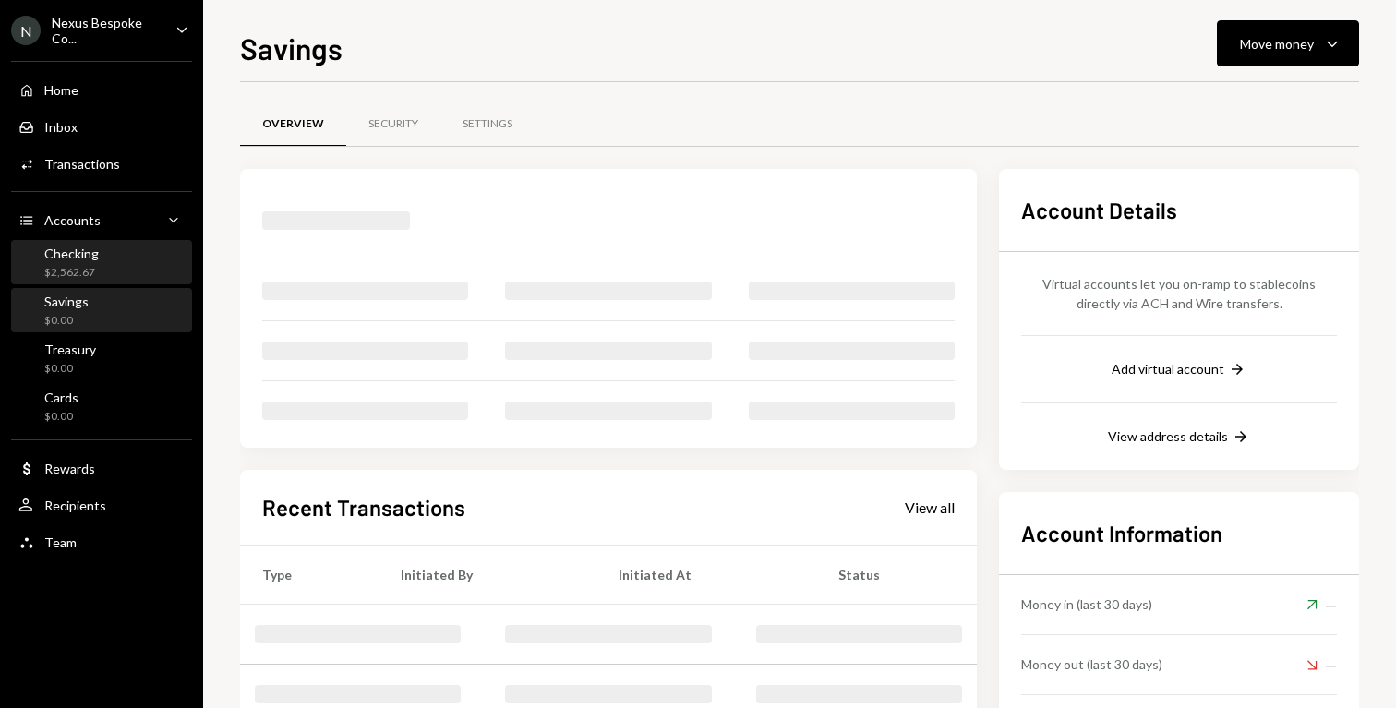
click at [141, 258] on div "Checking $2,562.67" at bounding box center [101, 263] width 166 height 35
